Goal: Task Accomplishment & Management: Complete application form

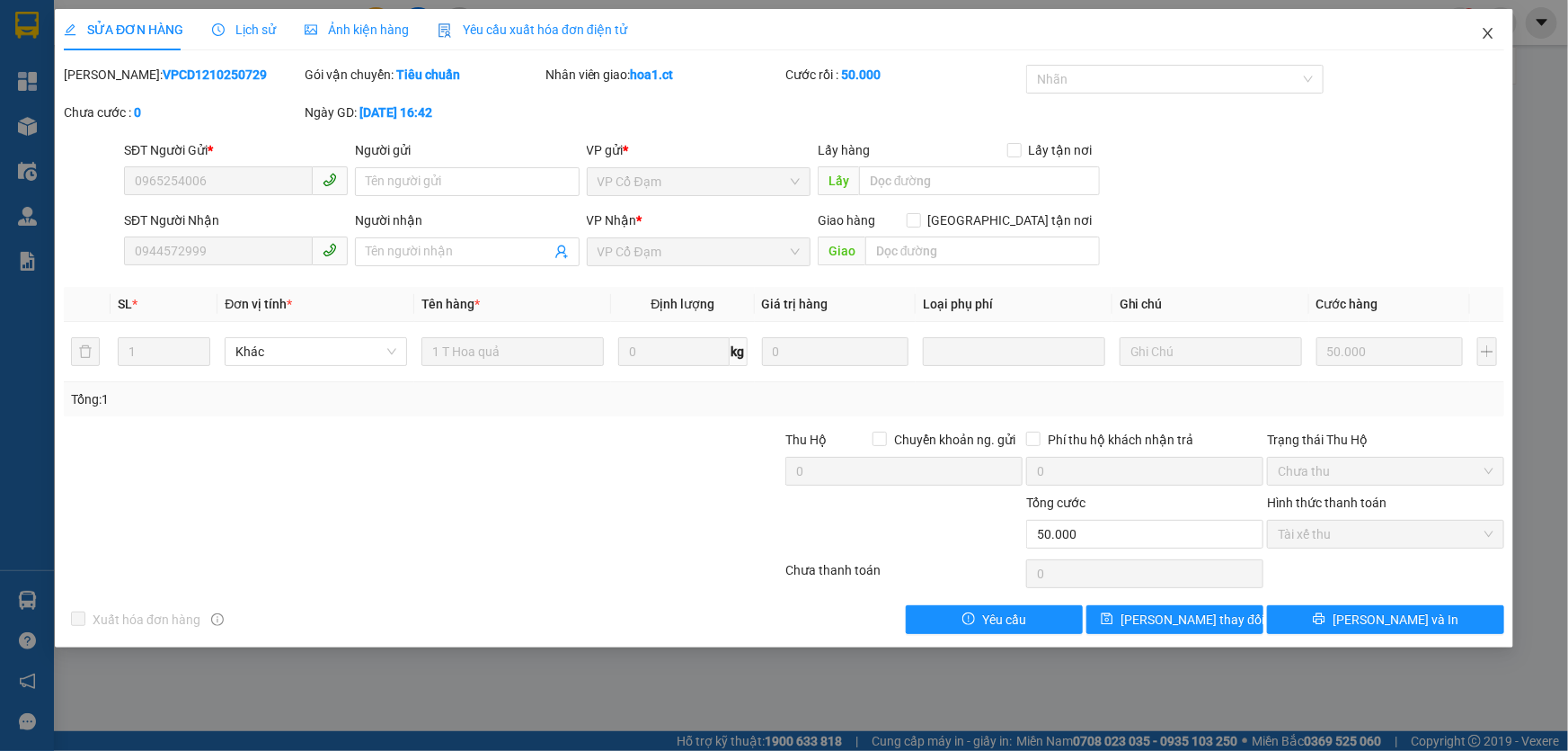
click at [1482, 33] on icon "close" at bounding box center [1488, 33] width 15 height 15
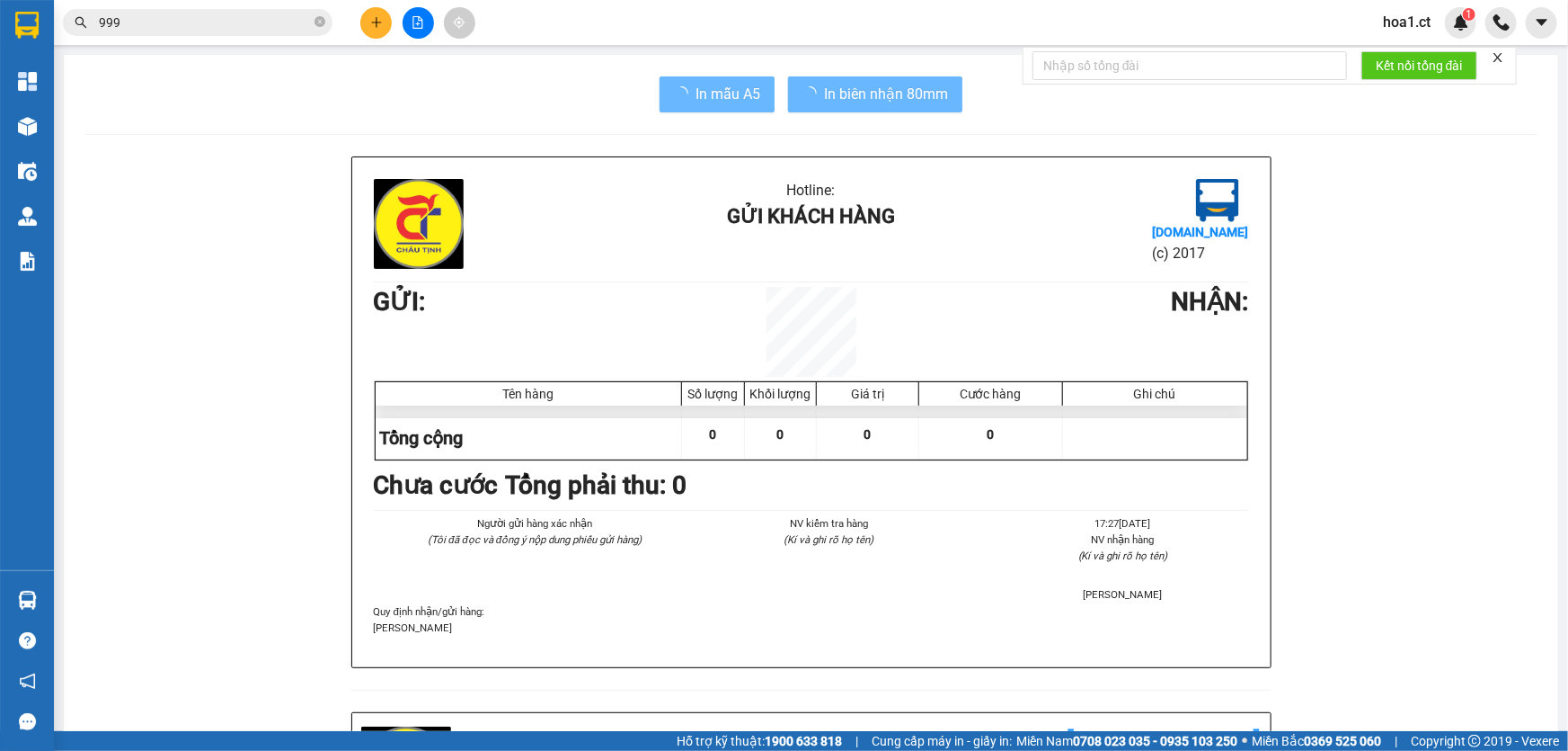
click at [162, 20] on input "999" at bounding box center [204, 22] width 212 height 20
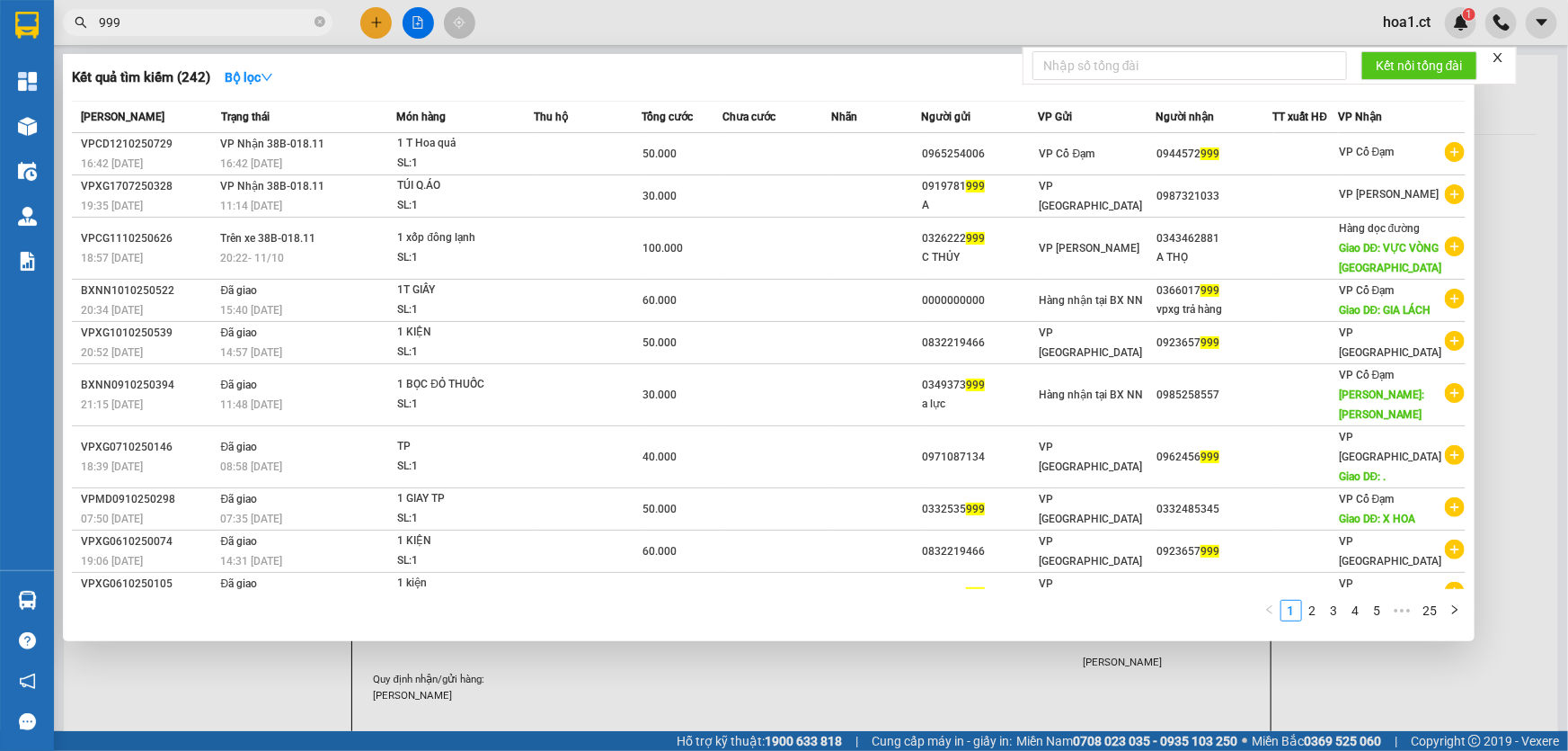
click at [162, 20] on input "999" at bounding box center [204, 22] width 212 height 20
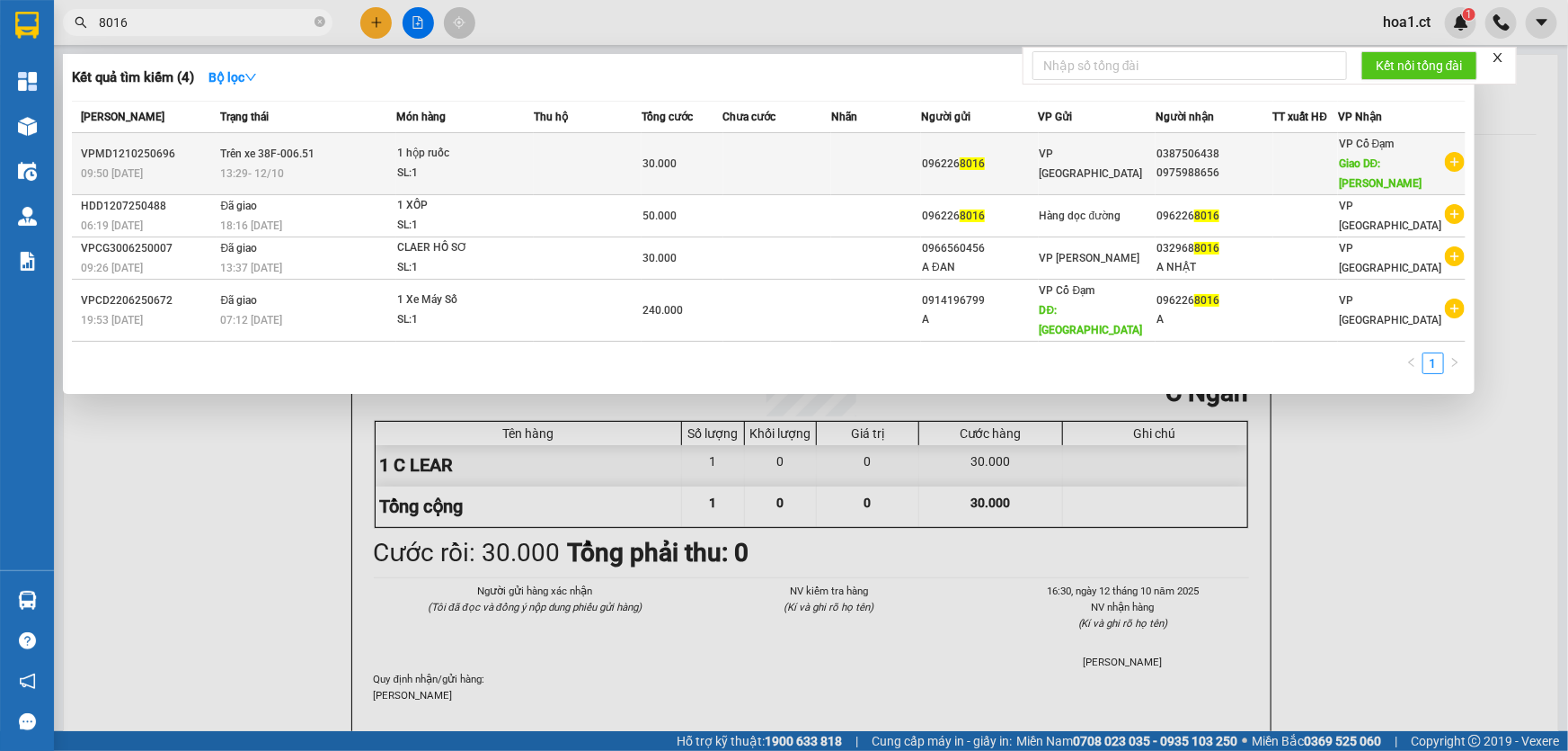
type input "8016"
click at [343, 163] on div "13:29 [DATE]" at bounding box center [308, 173] width 175 height 20
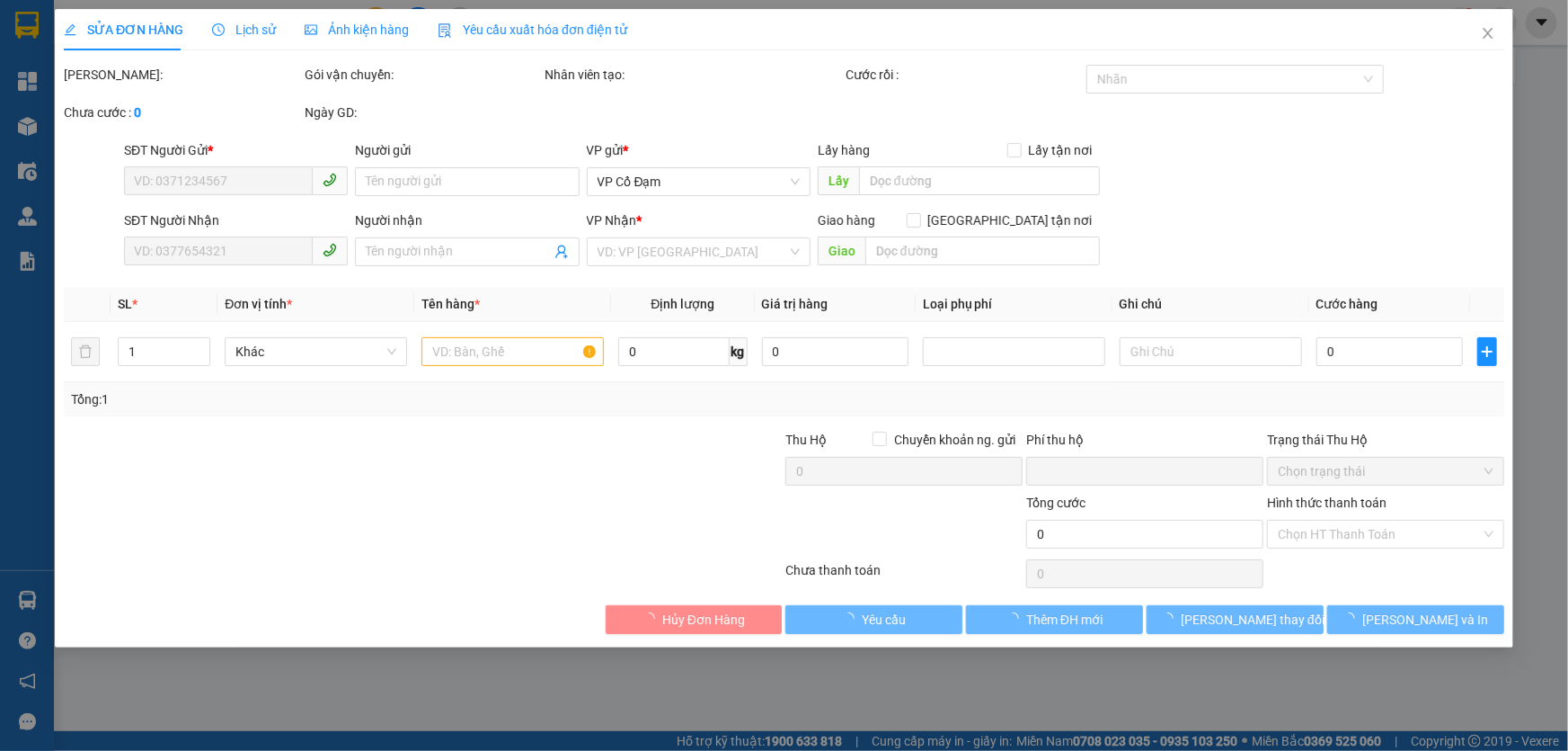
type input "0962268016"
type input "0387506438"
type input "0975988656"
type input "hồng lộc"
type input "0"
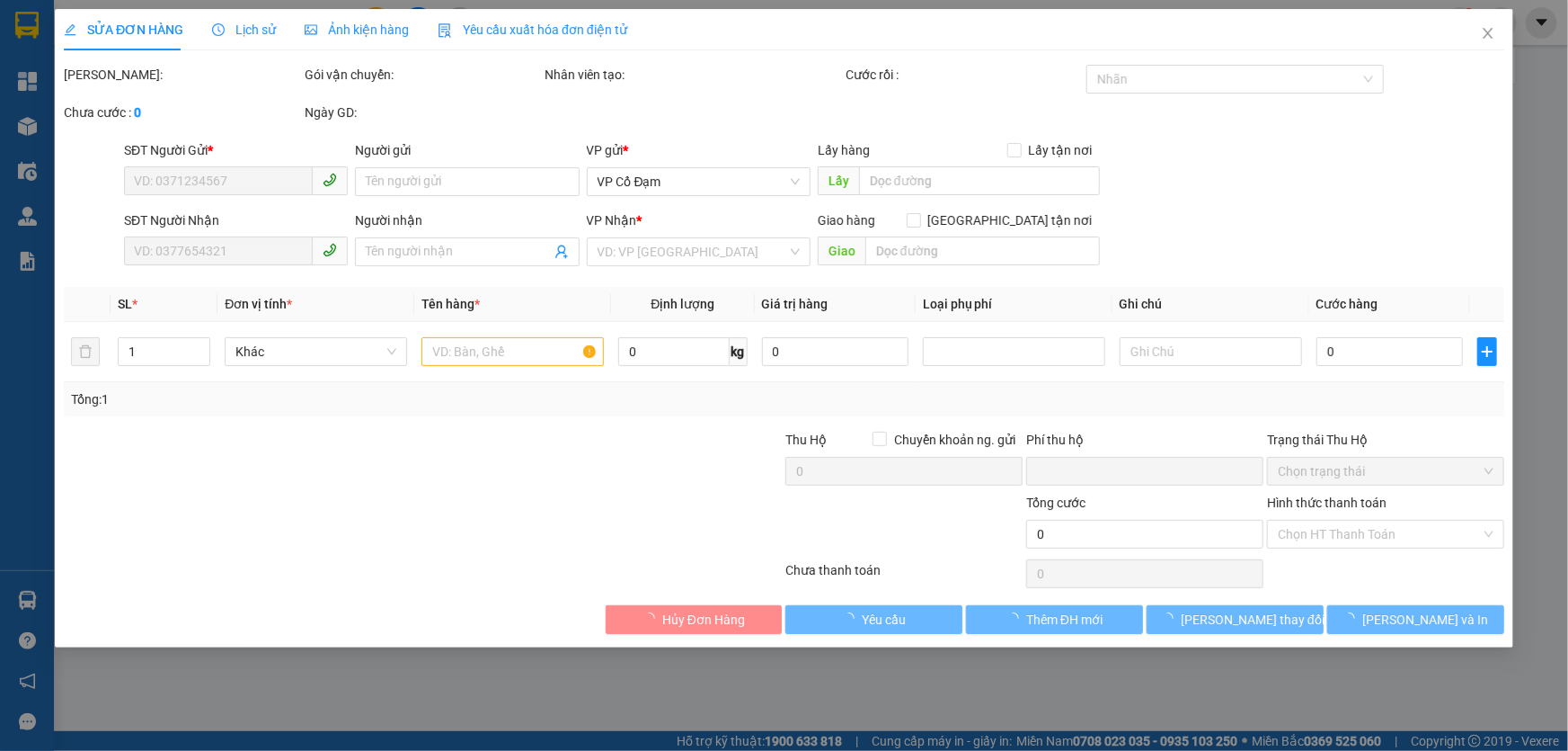
type input "30.000"
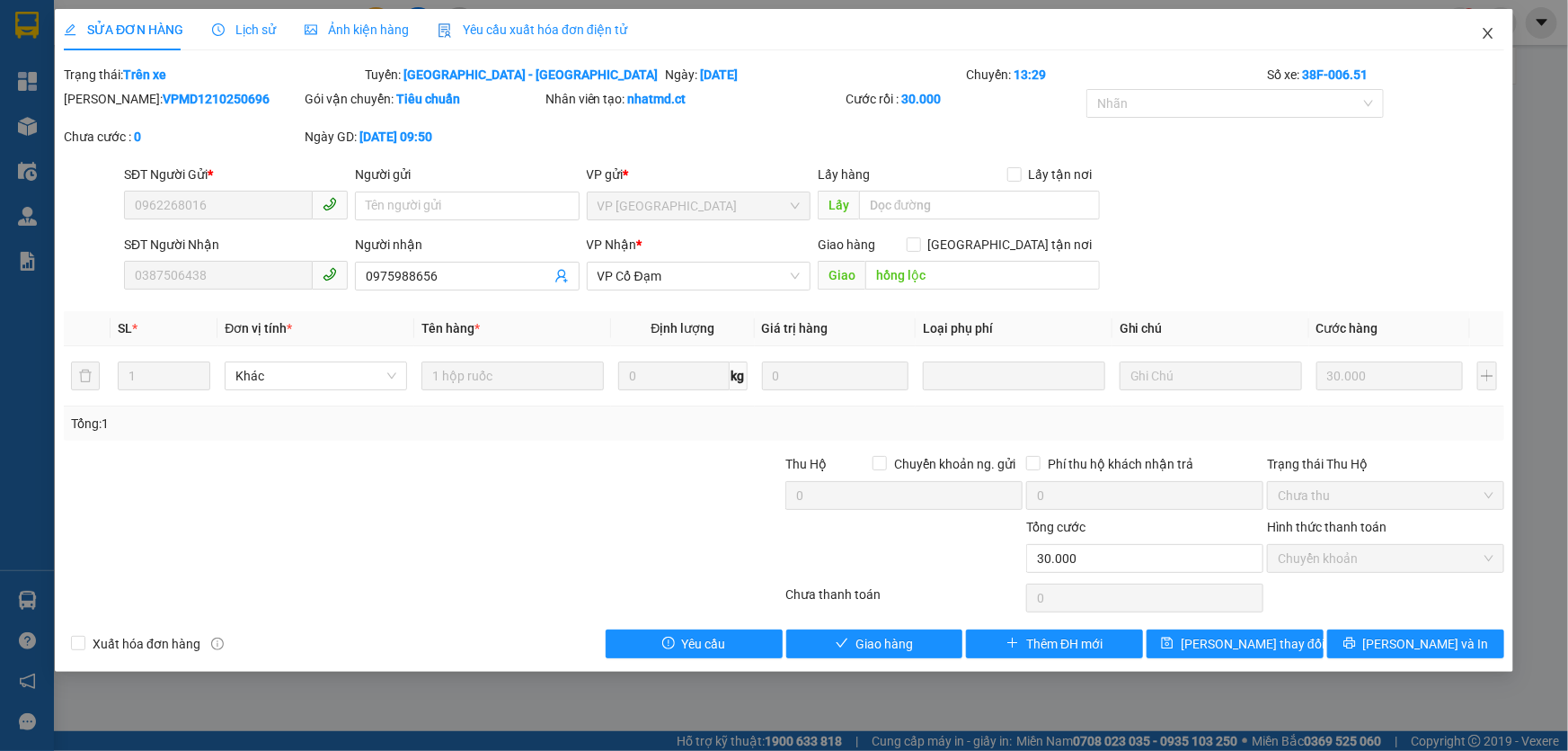
drag, startPoint x: 1490, startPoint y: 28, endPoint x: 1412, endPoint y: 23, distance: 78.2
click at [1490, 28] on icon "close" at bounding box center [1488, 33] width 15 height 15
